Goal: Check status: Check status

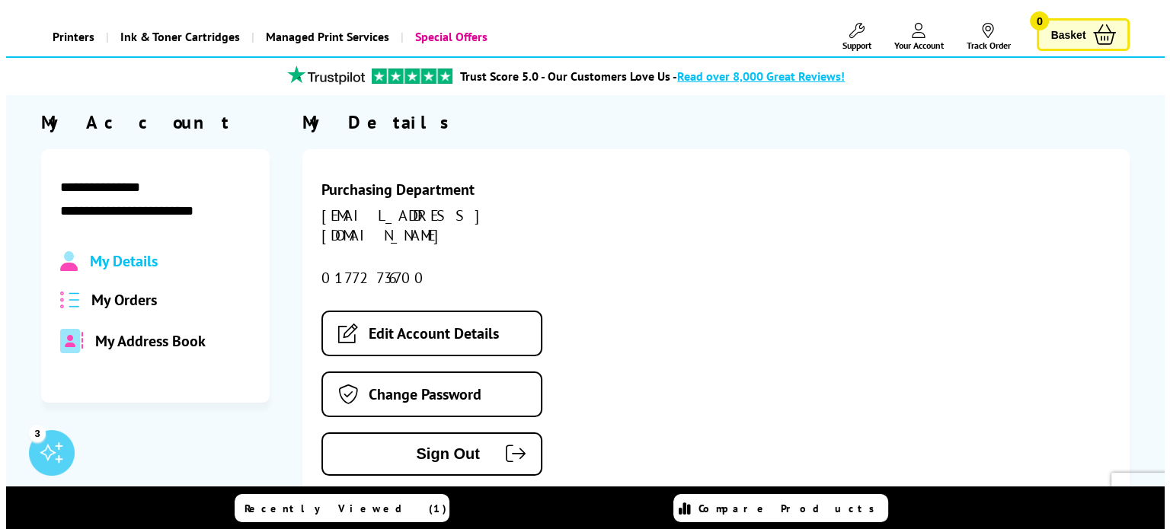
scroll to position [76, 0]
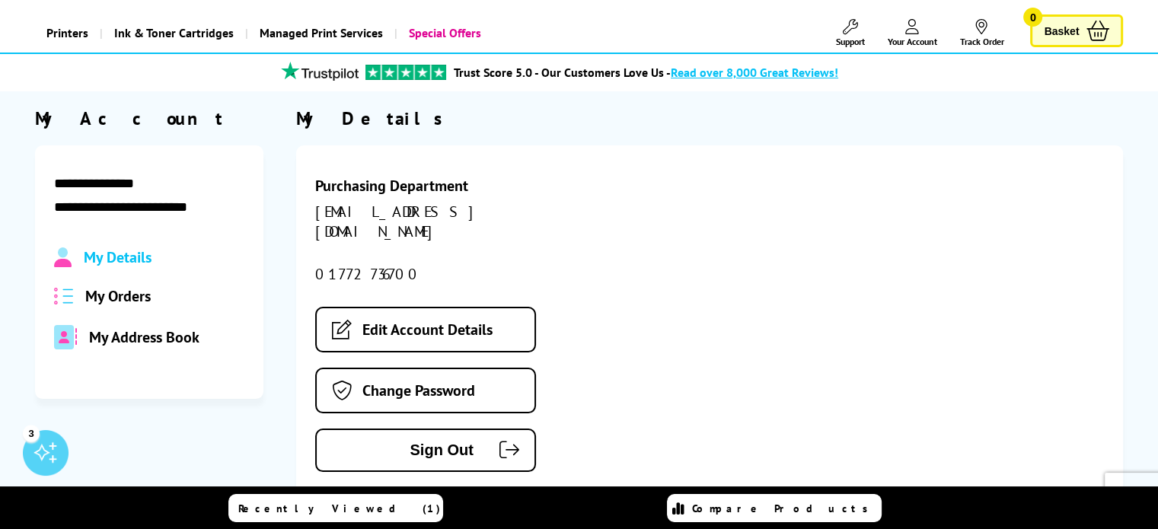
click at [97, 301] on span "My Orders" at bounding box center [117, 296] width 65 height 20
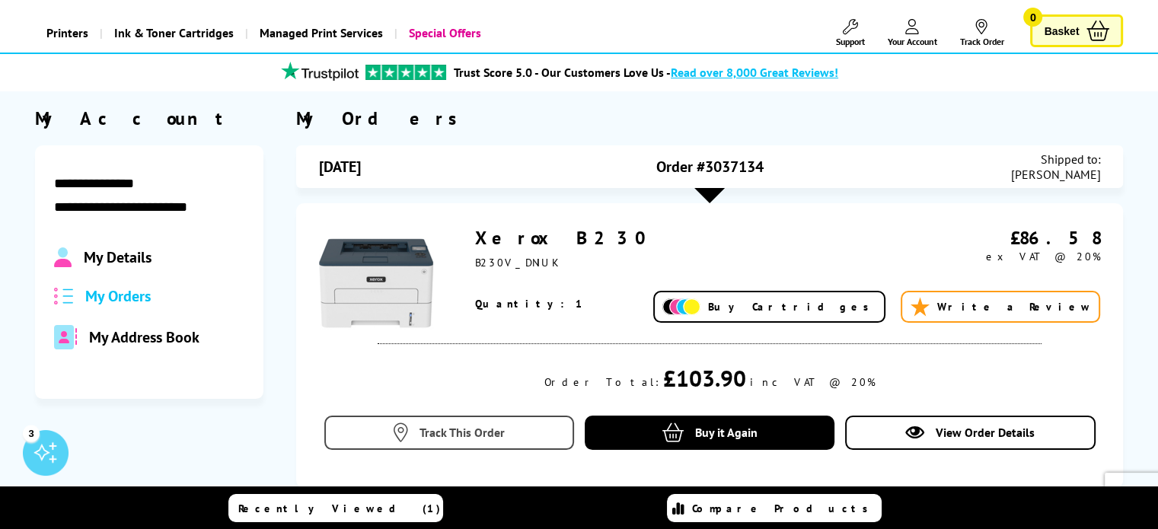
click at [487, 432] on span "Track This Order" at bounding box center [462, 432] width 85 height 15
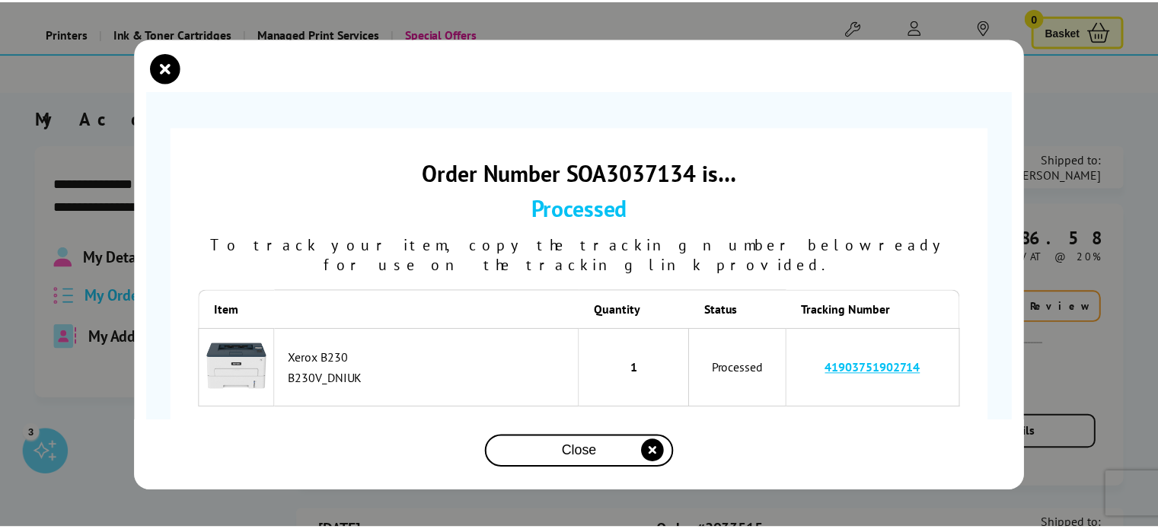
scroll to position [43, 0]
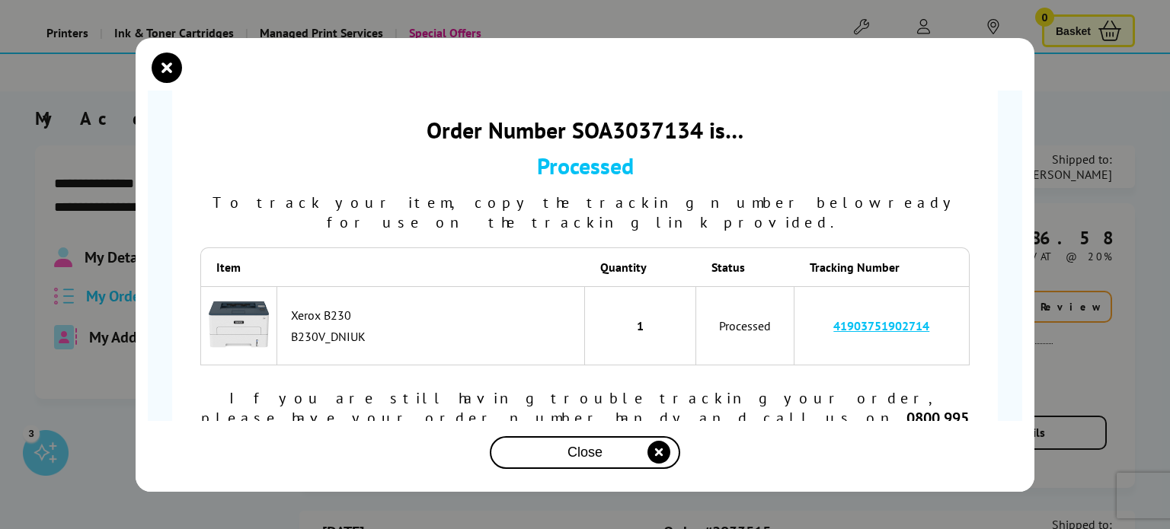
click at [847, 318] on link "41903751902714" at bounding box center [881, 325] width 96 height 15
drag, startPoint x: 694, startPoint y: 129, endPoint x: 564, endPoint y: 128, distance: 129.5
click at [564, 128] on div "Order Number SOA3037134 is…" at bounding box center [584, 130] width 769 height 30
copy div "SOA3037134"
click at [165, 53] on icon "close modal" at bounding box center [167, 68] width 30 height 30
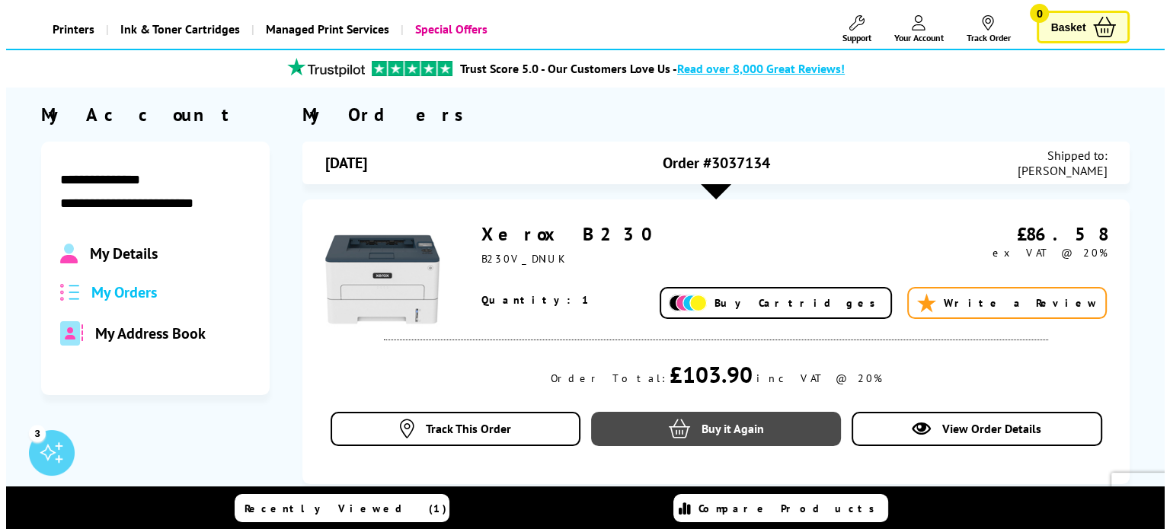
scroll to position [228, 0]
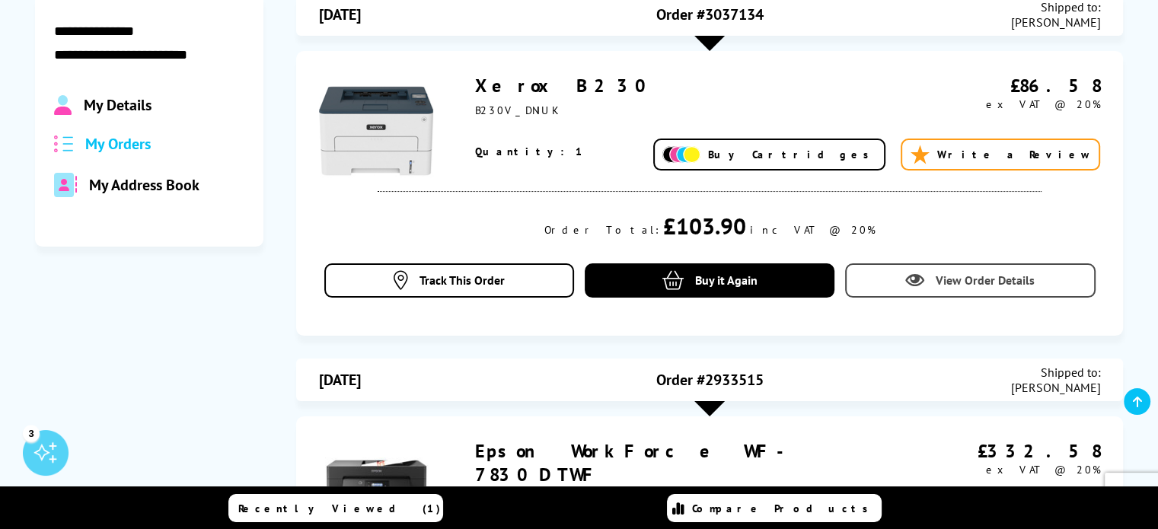
click at [982, 276] on span "View Order Details" at bounding box center [985, 280] width 99 height 15
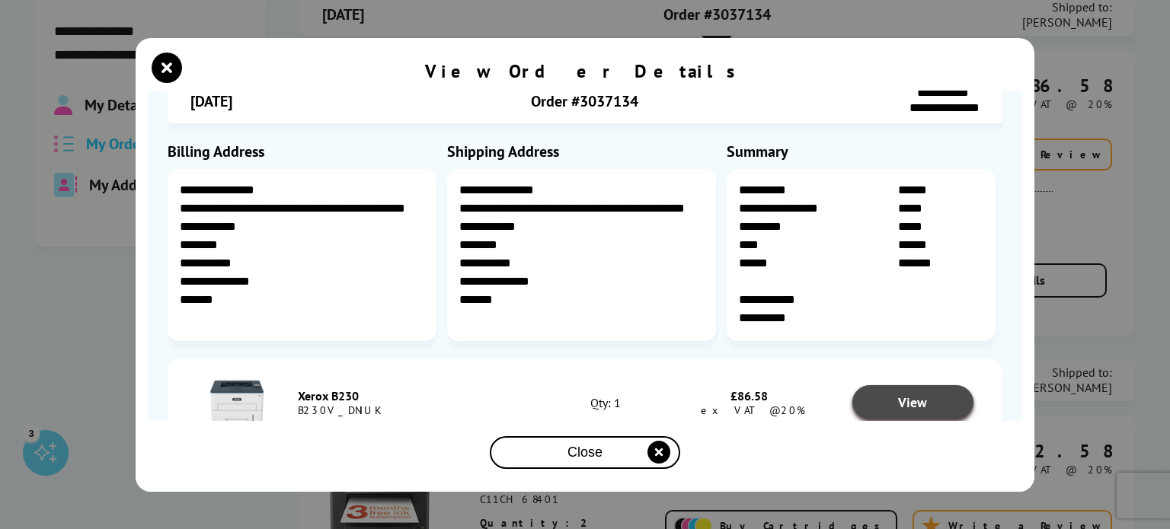
click at [906, 404] on span "View" at bounding box center [912, 403] width 29 height 18
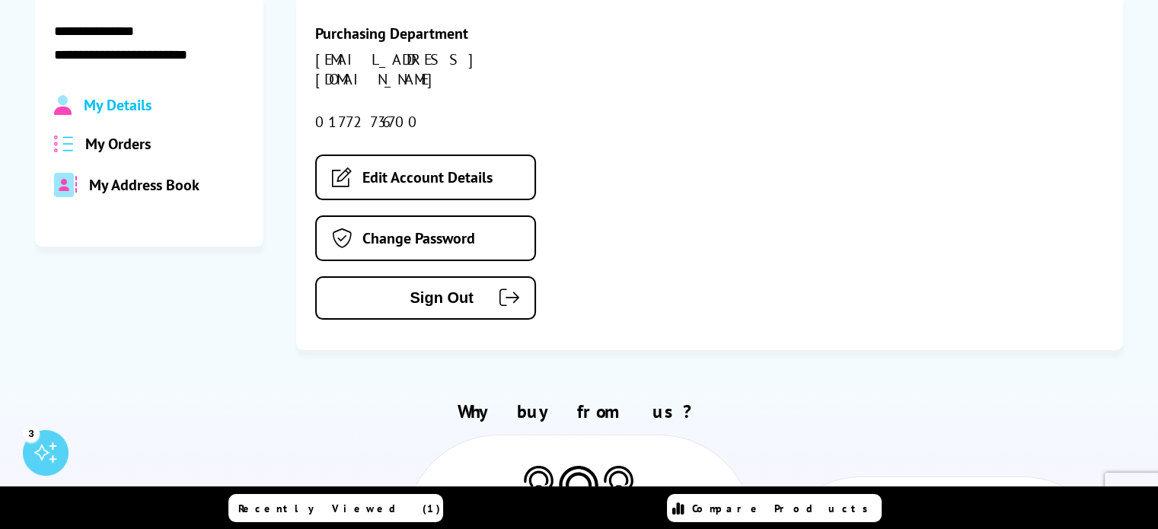
drag, startPoint x: 120, startPoint y: 145, endPoint x: 152, endPoint y: 143, distance: 32.0
click at [120, 145] on span "My Orders" at bounding box center [117, 144] width 65 height 20
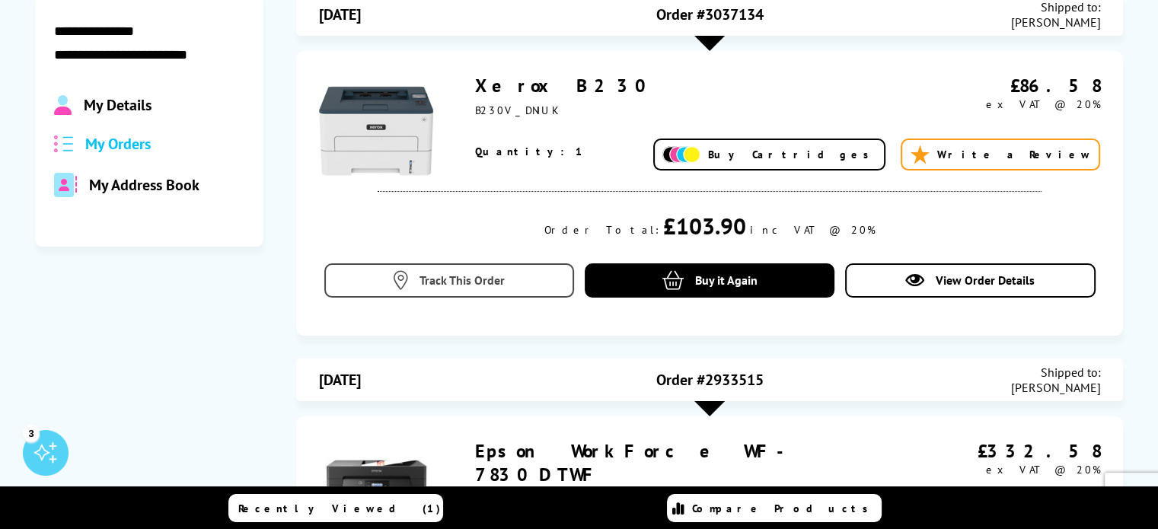
click at [405, 277] on icon at bounding box center [401, 280] width 14 height 19
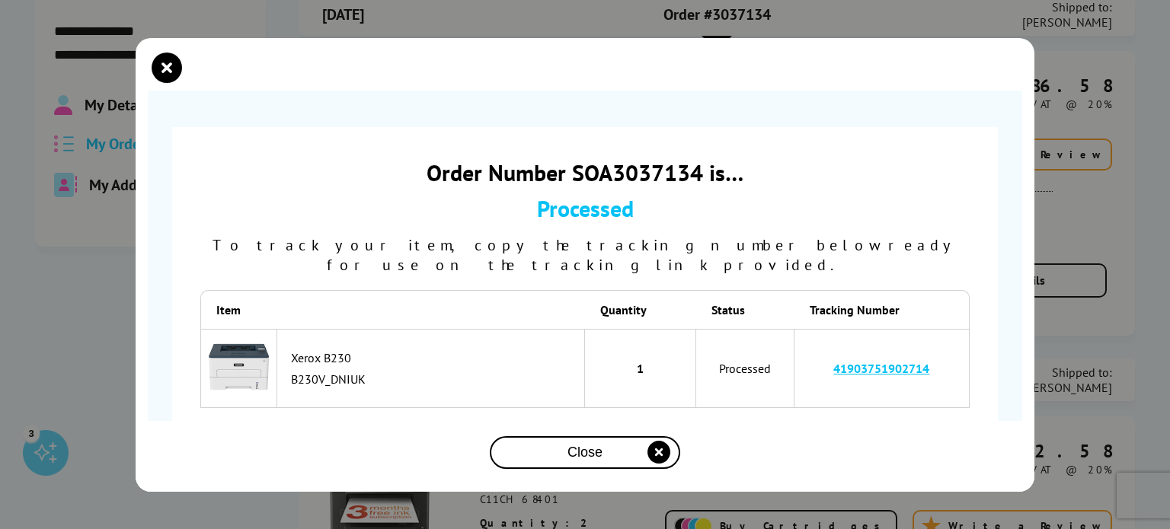
drag, startPoint x: 946, startPoint y: 350, endPoint x: 816, endPoint y: 359, distance: 129.7
click at [816, 359] on td "41903751902714" at bounding box center [881, 369] width 175 height 80
copy link "41903751902714"
click at [171, 78] on icon "close modal" at bounding box center [167, 68] width 30 height 30
